Goal: Transaction & Acquisition: Purchase product/service

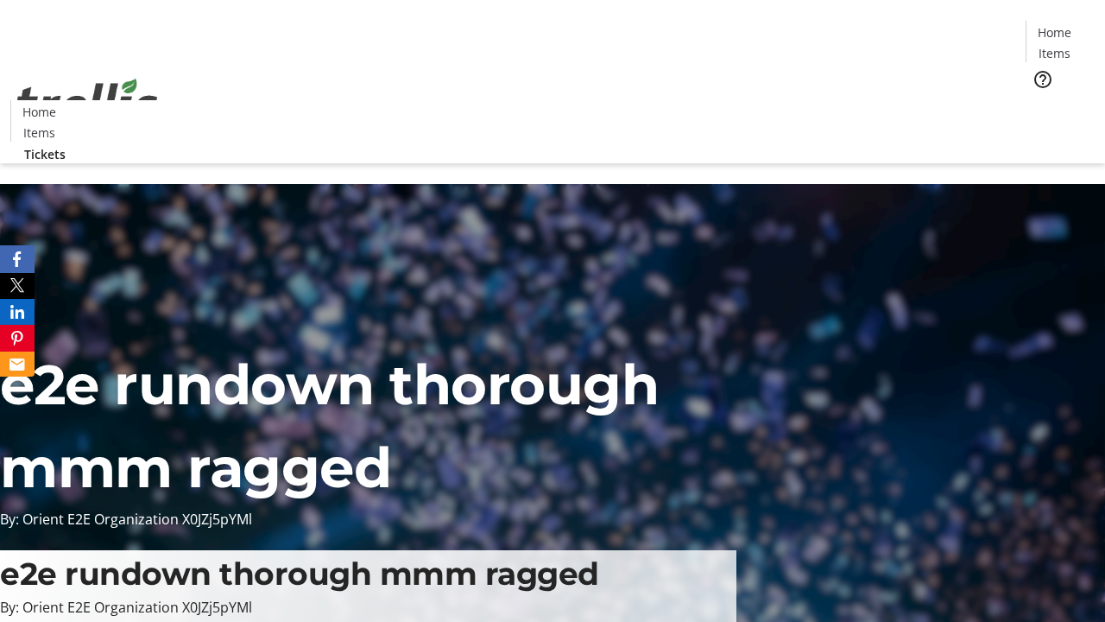
click at [1039, 100] on span "Tickets" at bounding box center [1059, 109] width 41 height 18
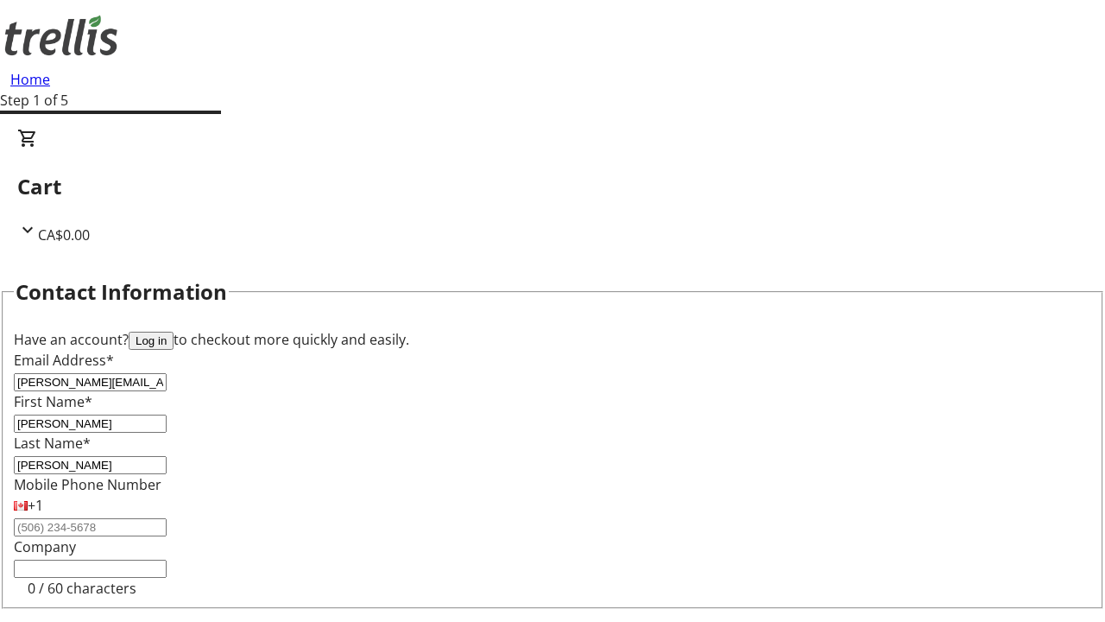
type input "[PERSON_NAME]"
